Goal: Find specific page/section: Find specific page/section

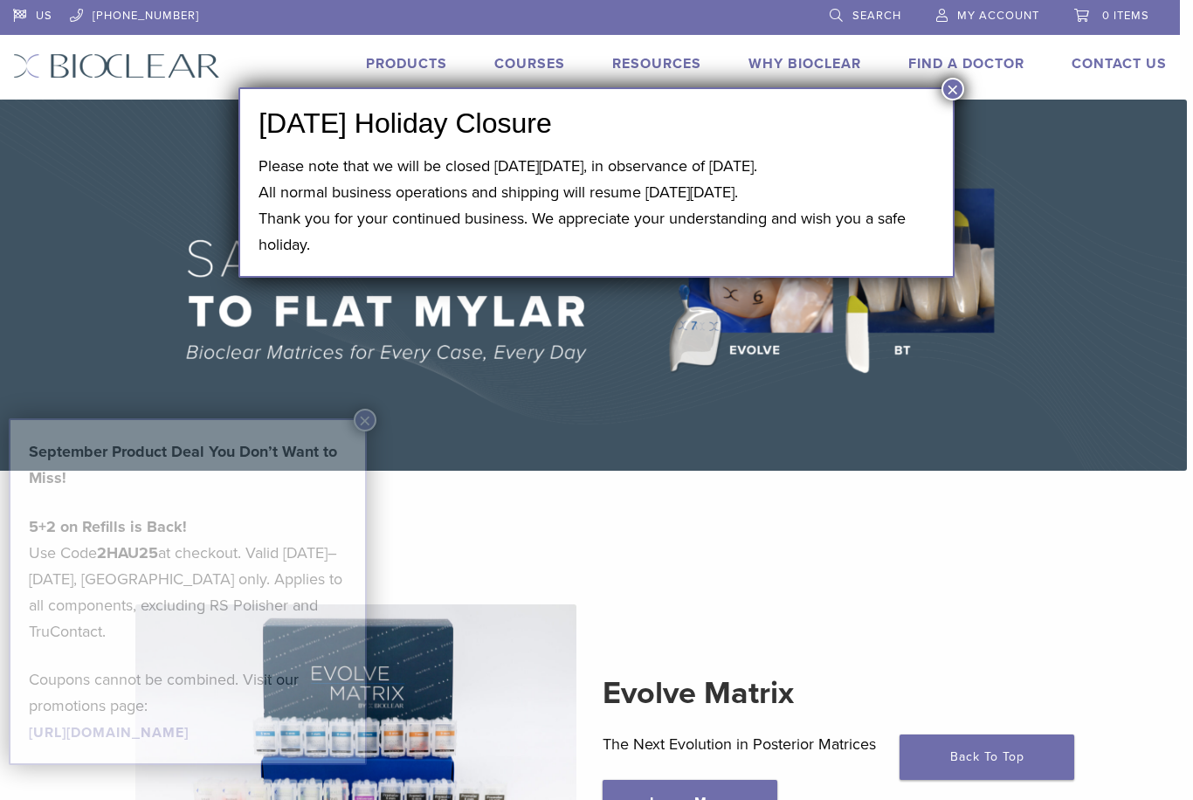
click at [953, 92] on button "×" at bounding box center [952, 89] width 23 height 23
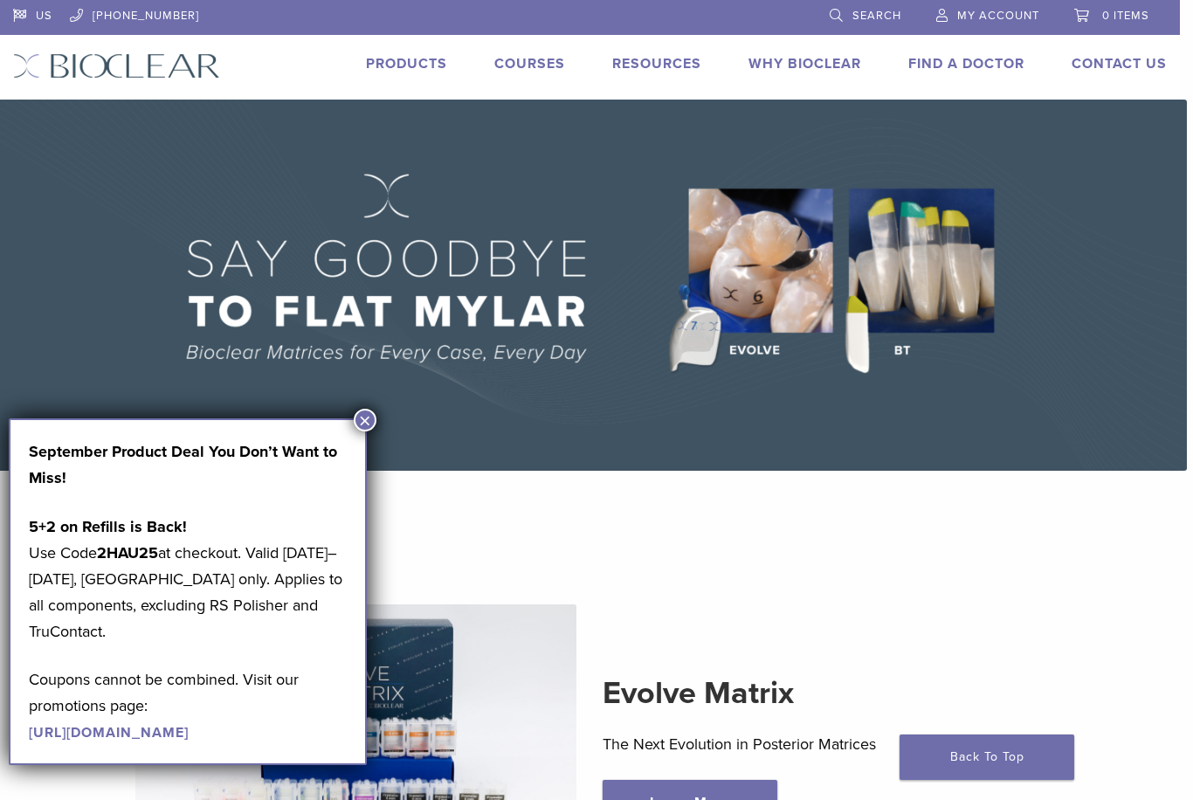
click at [367, 424] on button "×" at bounding box center [365, 420] width 23 height 23
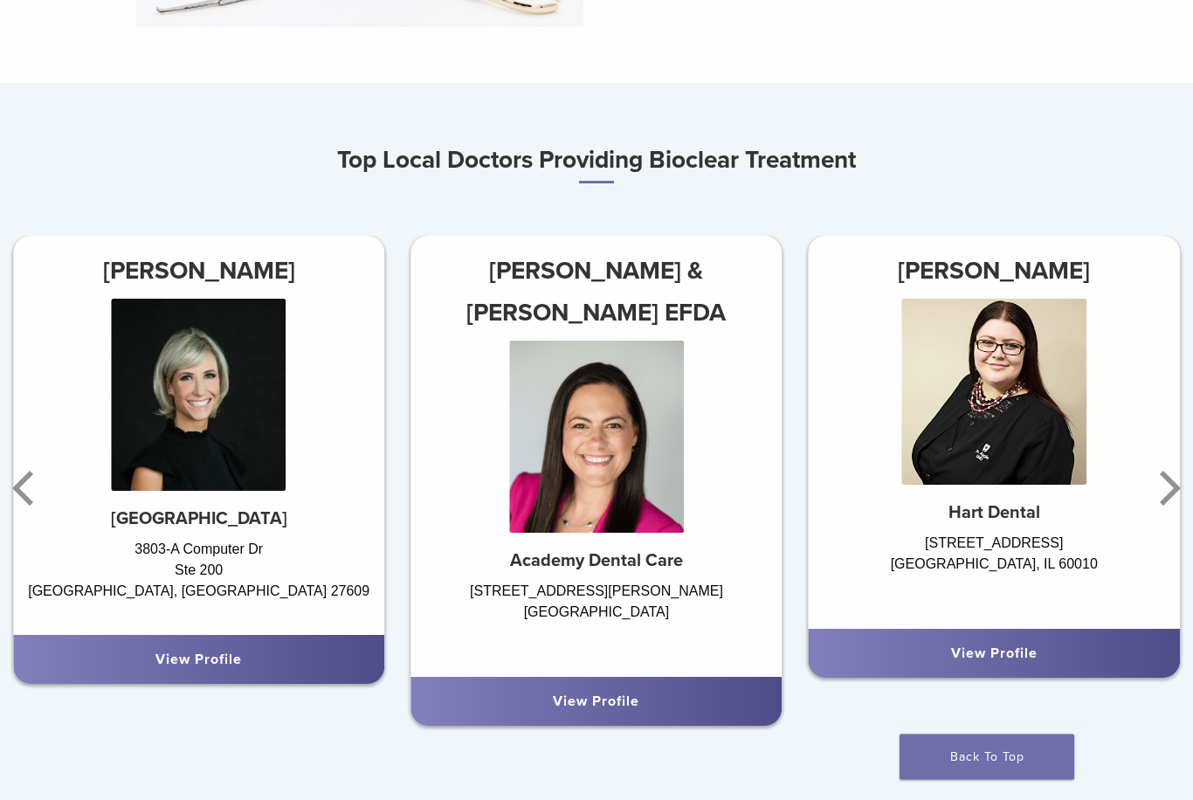
scroll to position [928, 0]
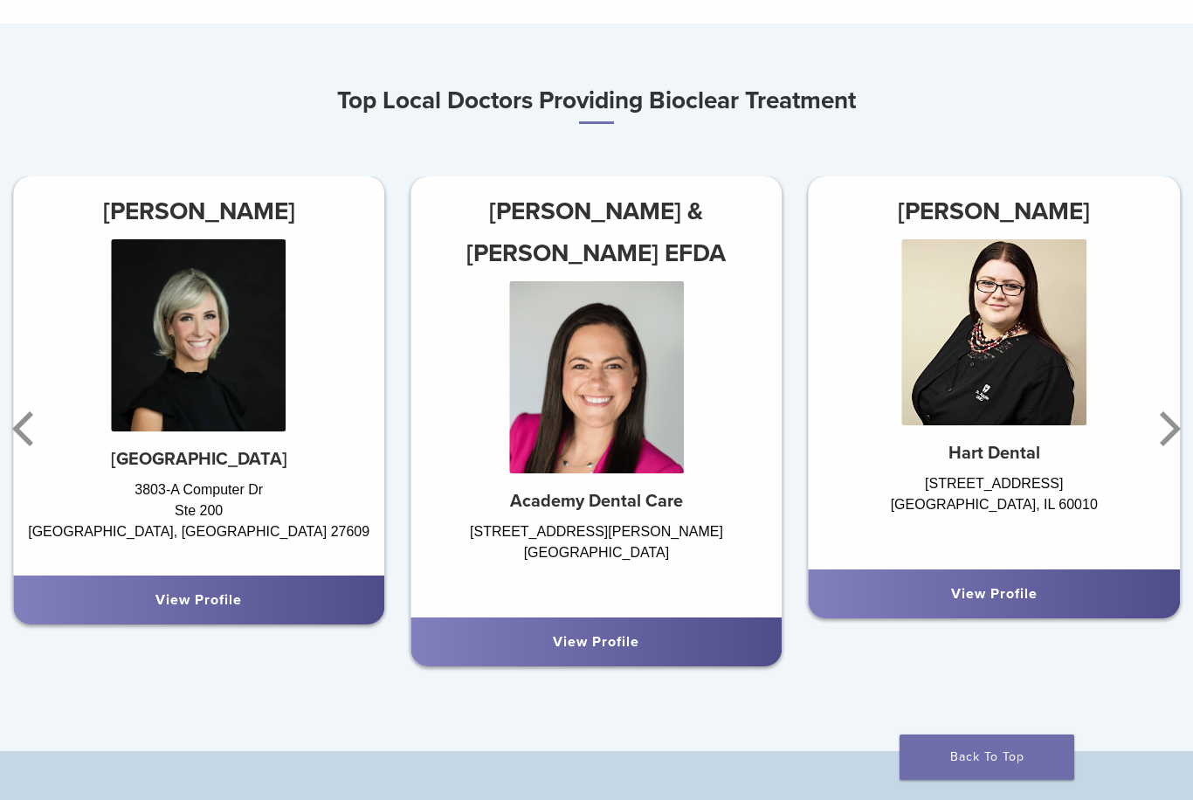
click at [155, 215] on h3 "[PERSON_NAME]" at bounding box center [198, 211] width 371 height 42
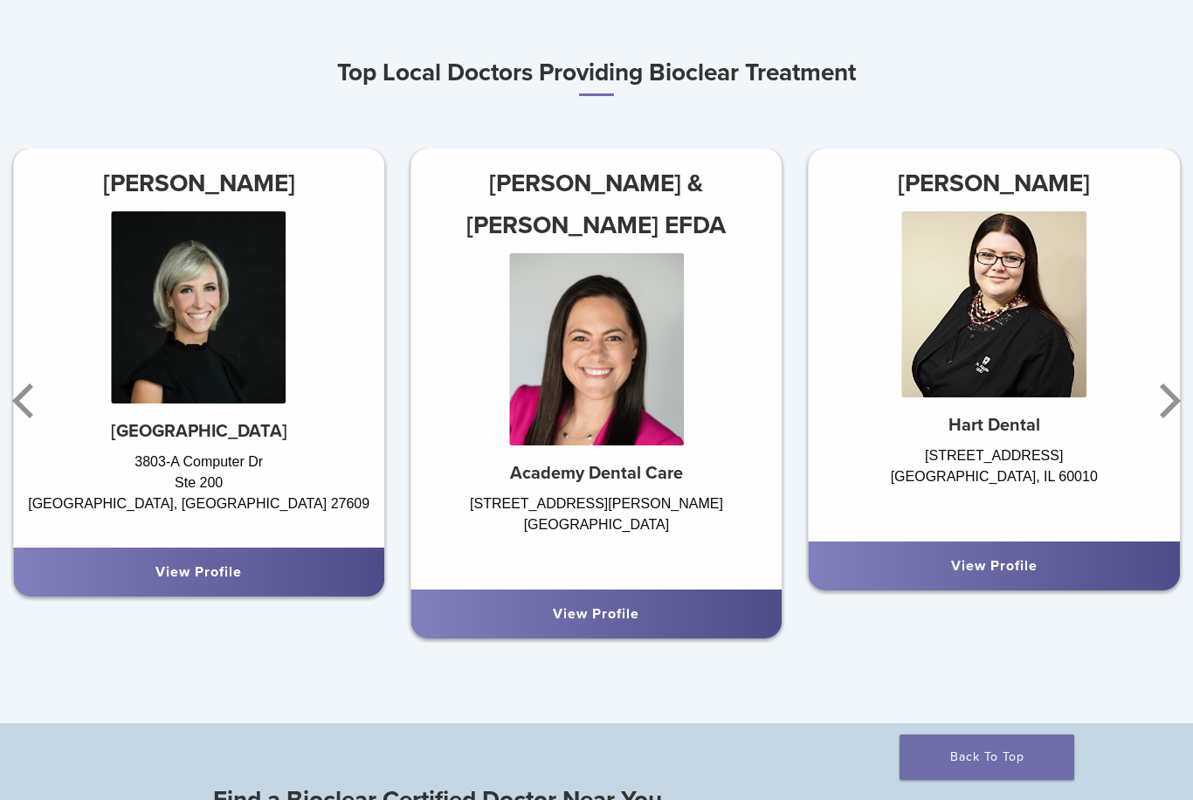
click at [1188, 400] on div "Dr. Agnieszka Iwaszczyszyn Hart Dental 728 W Northwest Highway Barrington, IL 6…" at bounding box center [994, 375] width 397 height 455
click at [1175, 400] on icon "Next" at bounding box center [1170, 400] width 21 height 35
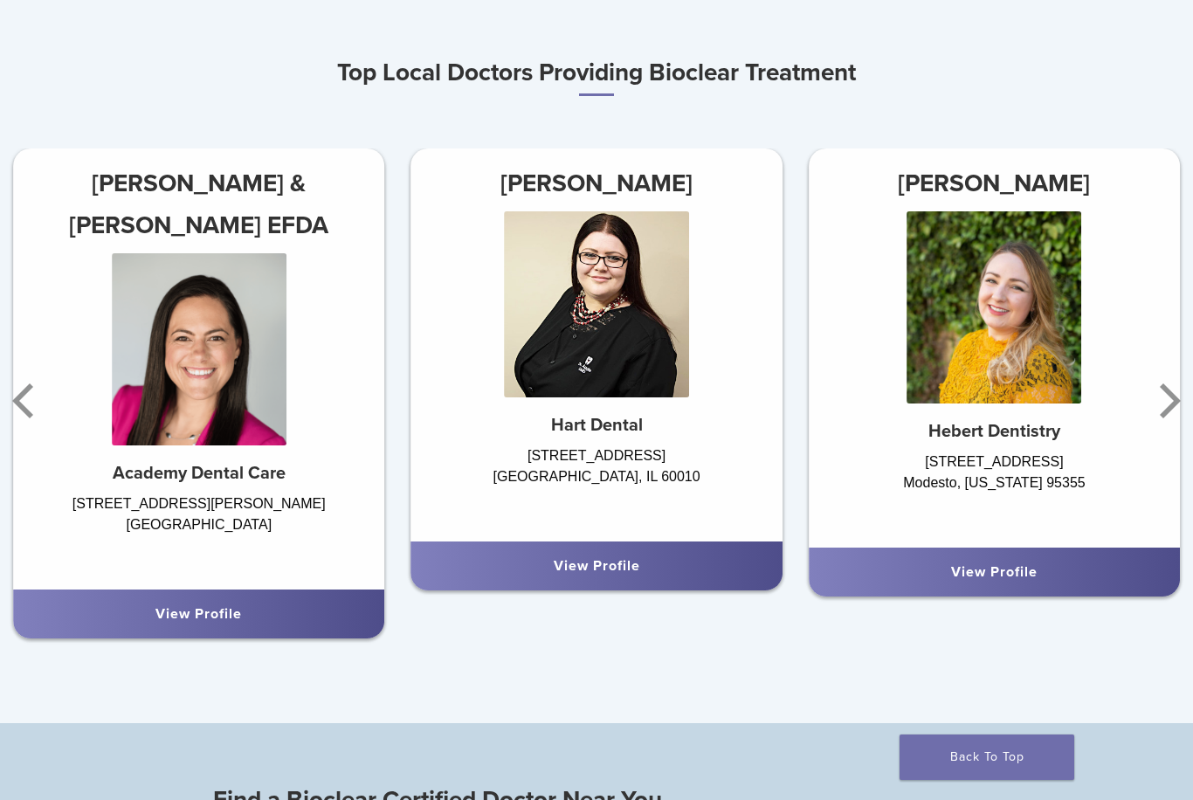
click at [1174, 401] on icon "Next" at bounding box center [1170, 400] width 21 height 35
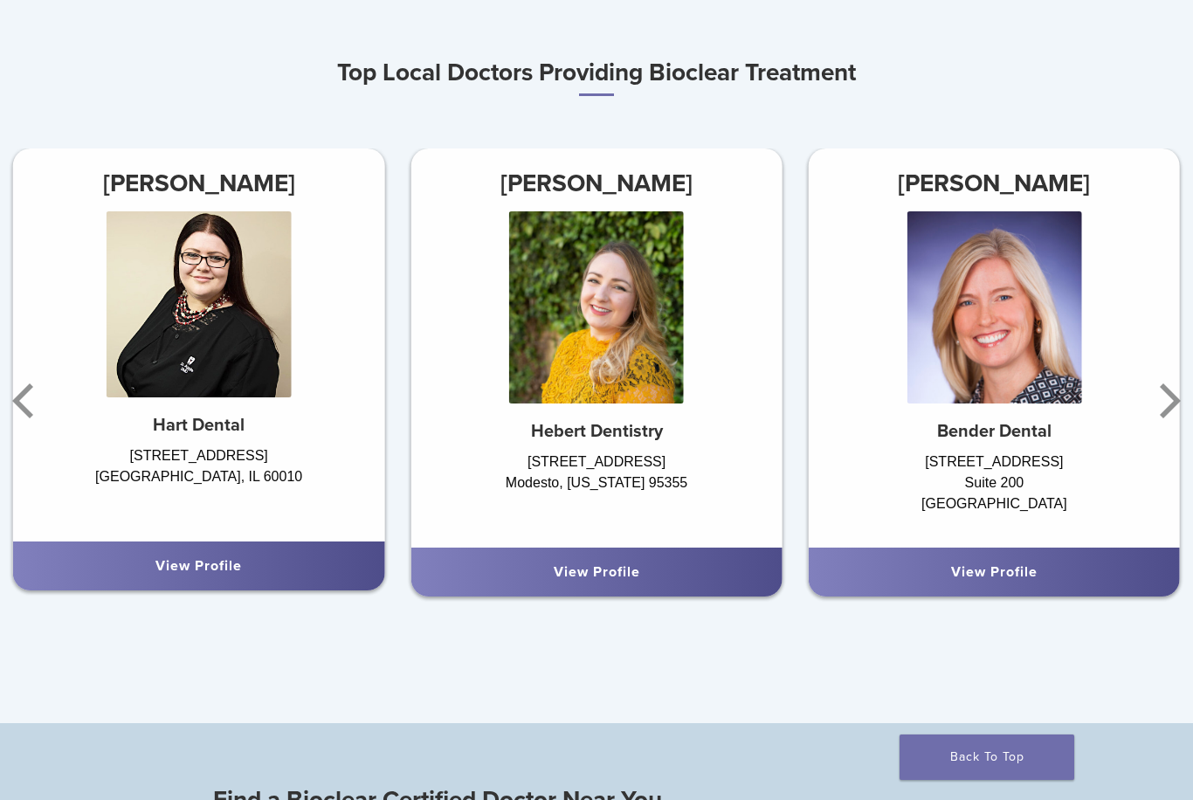
click at [1163, 396] on icon "Next" at bounding box center [1166, 400] width 35 height 105
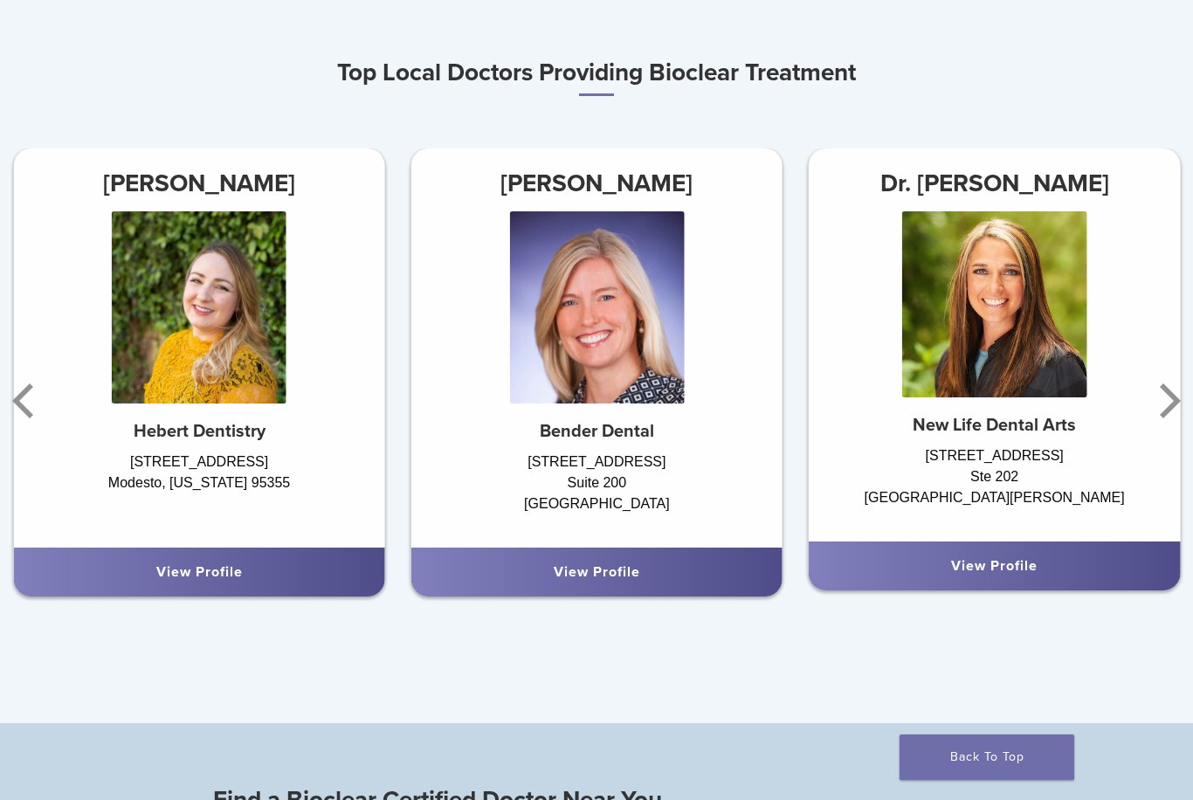
click at [1168, 393] on icon "Next" at bounding box center [1170, 400] width 21 height 35
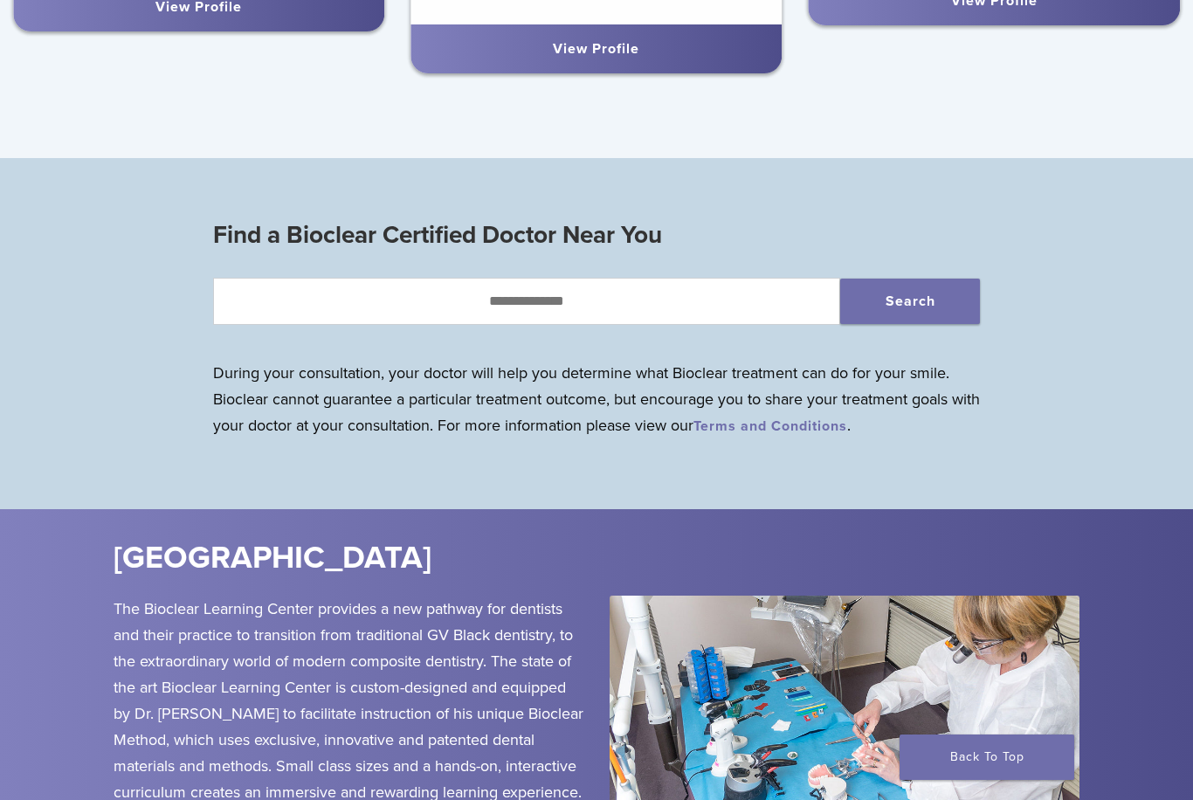
scroll to position [1520, 0]
